Goal: Find specific page/section: Find specific page/section

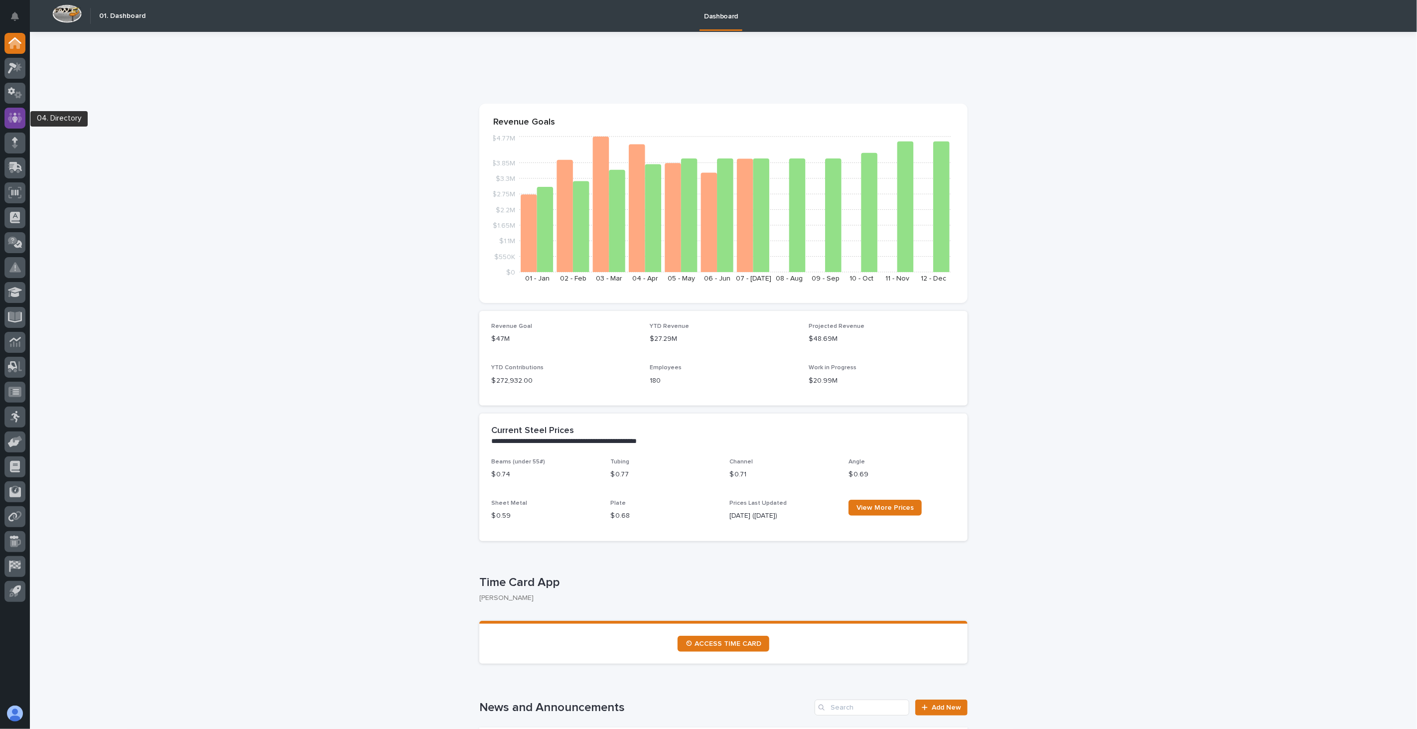
click at [15, 122] on icon at bounding box center [15, 118] width 6 height 10
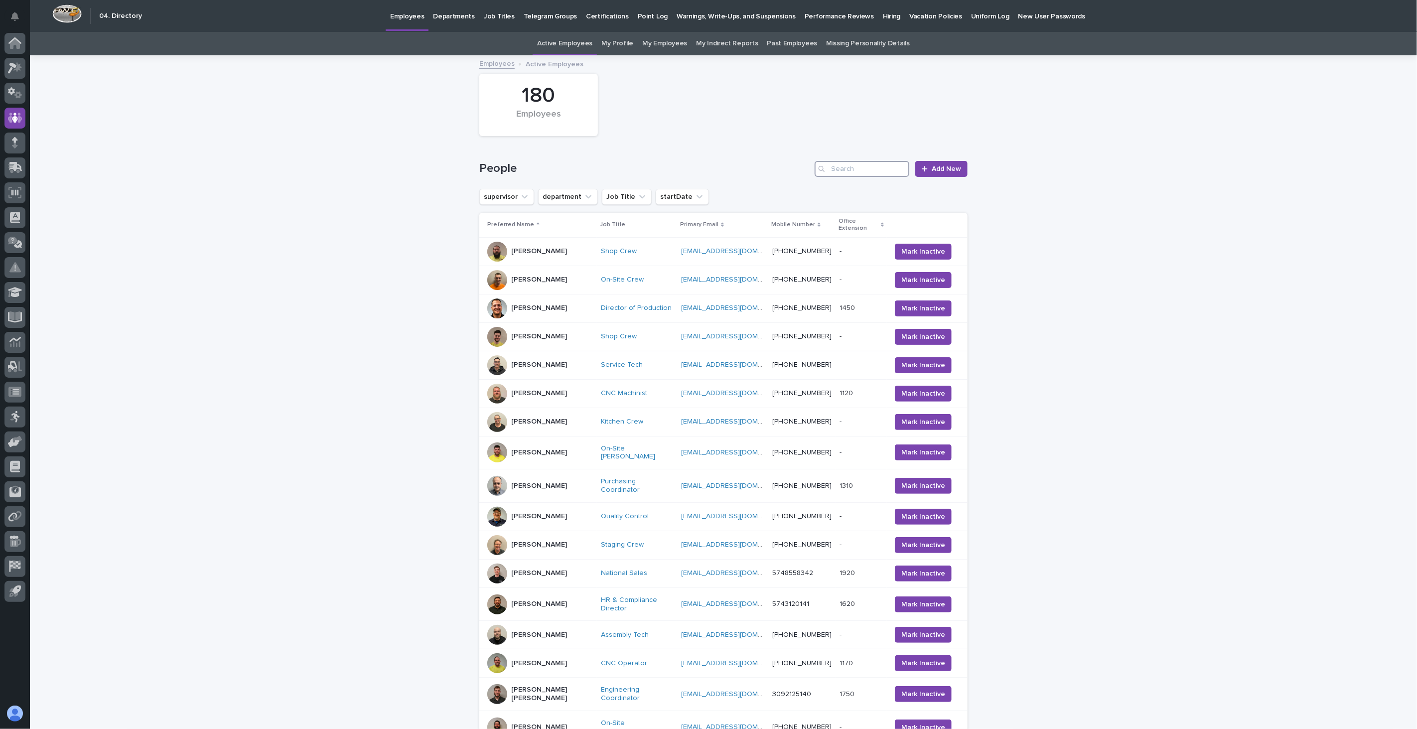
click at [852, 169] on input "Search" at bounding box center [862, 169] width 95 height 16
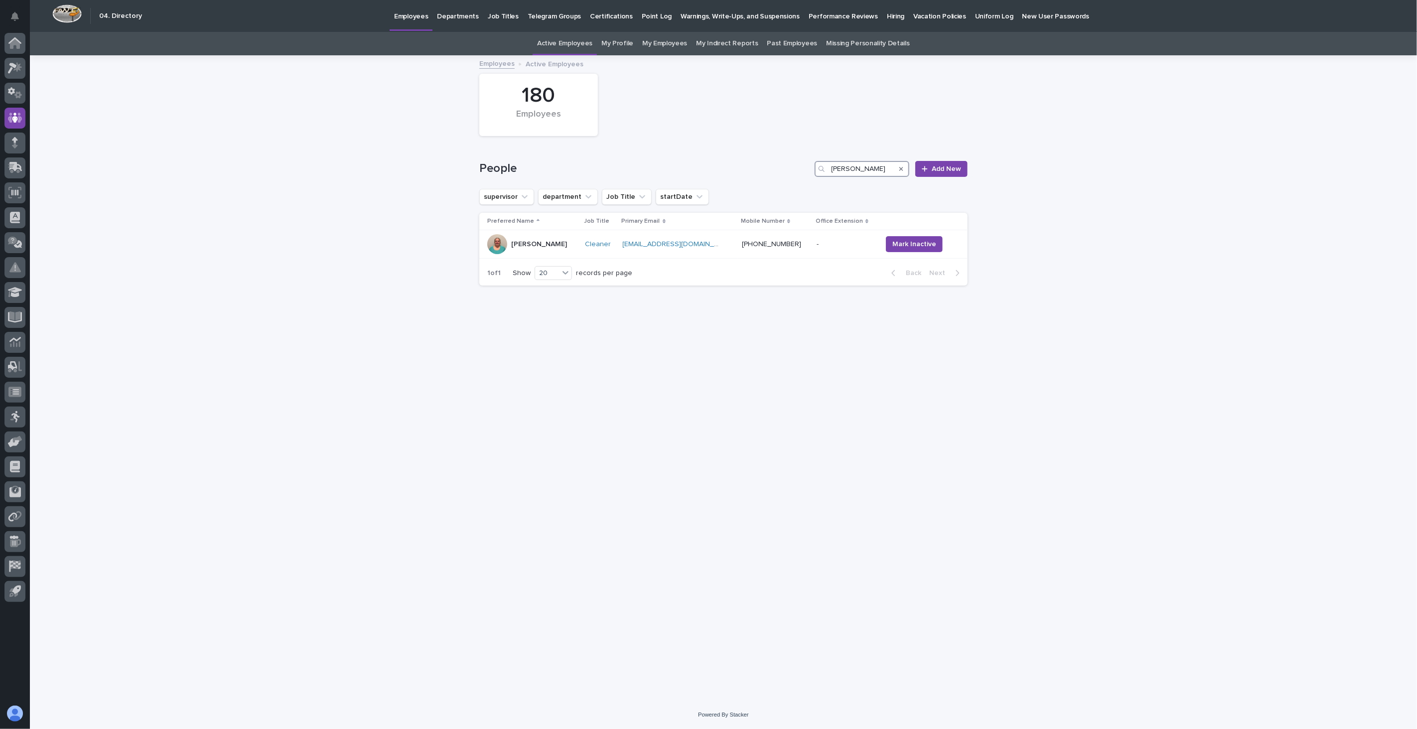
type input "[PERSON_NAME]"
click at [539, 259] on div "Preferred Name Job Title Primary Email Mobile Number Office Extension [PERSON_N…" at bounding box center [723, 237] width 488 height 48
click at [534, 247] on p "[PERSON_NAME]" at bounding box center [539, 244] width 56 height 8
